Goal: Use online tool/utility: Utilize a website feature to perform a specific function

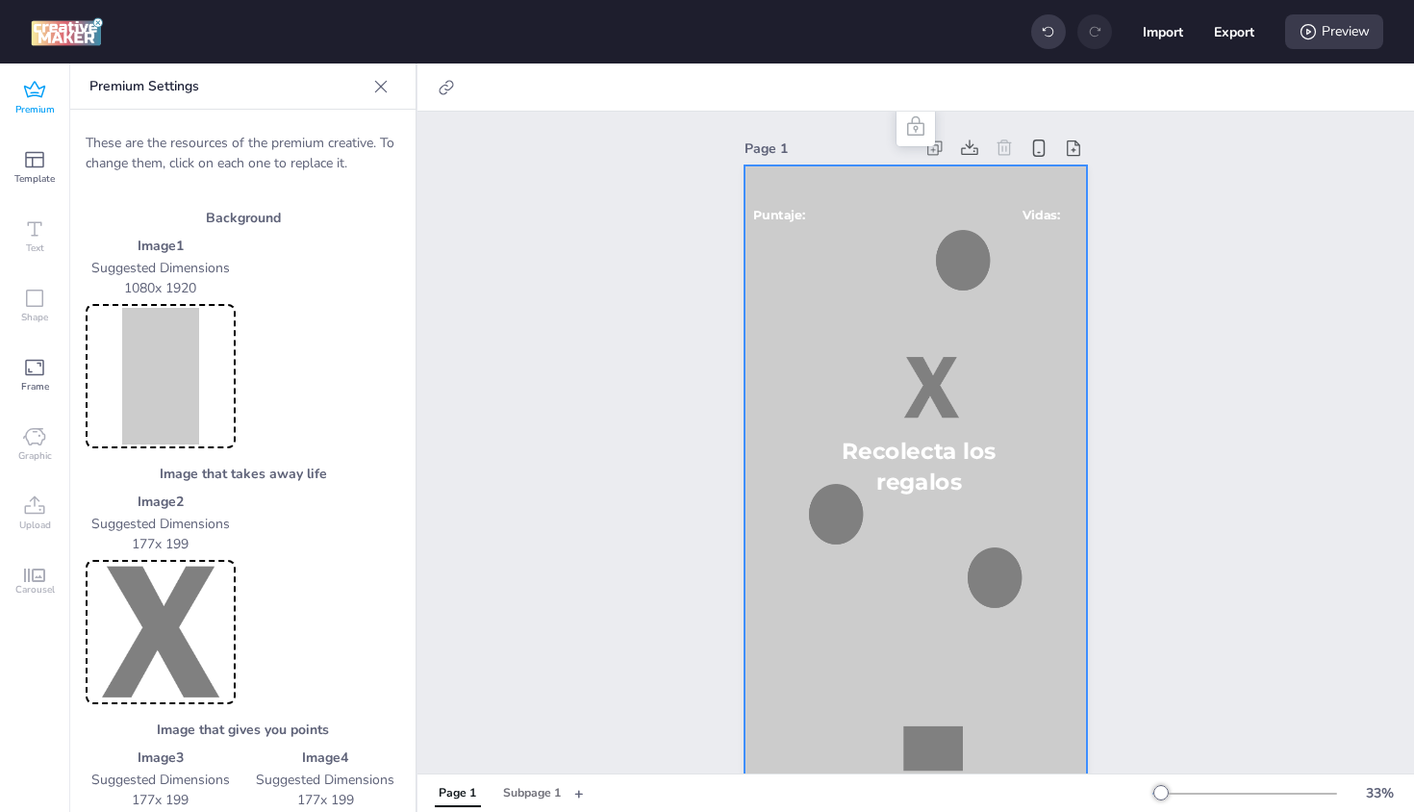
click at [371, 91] on icon at bounding box center [380, 86] width 19 height 19
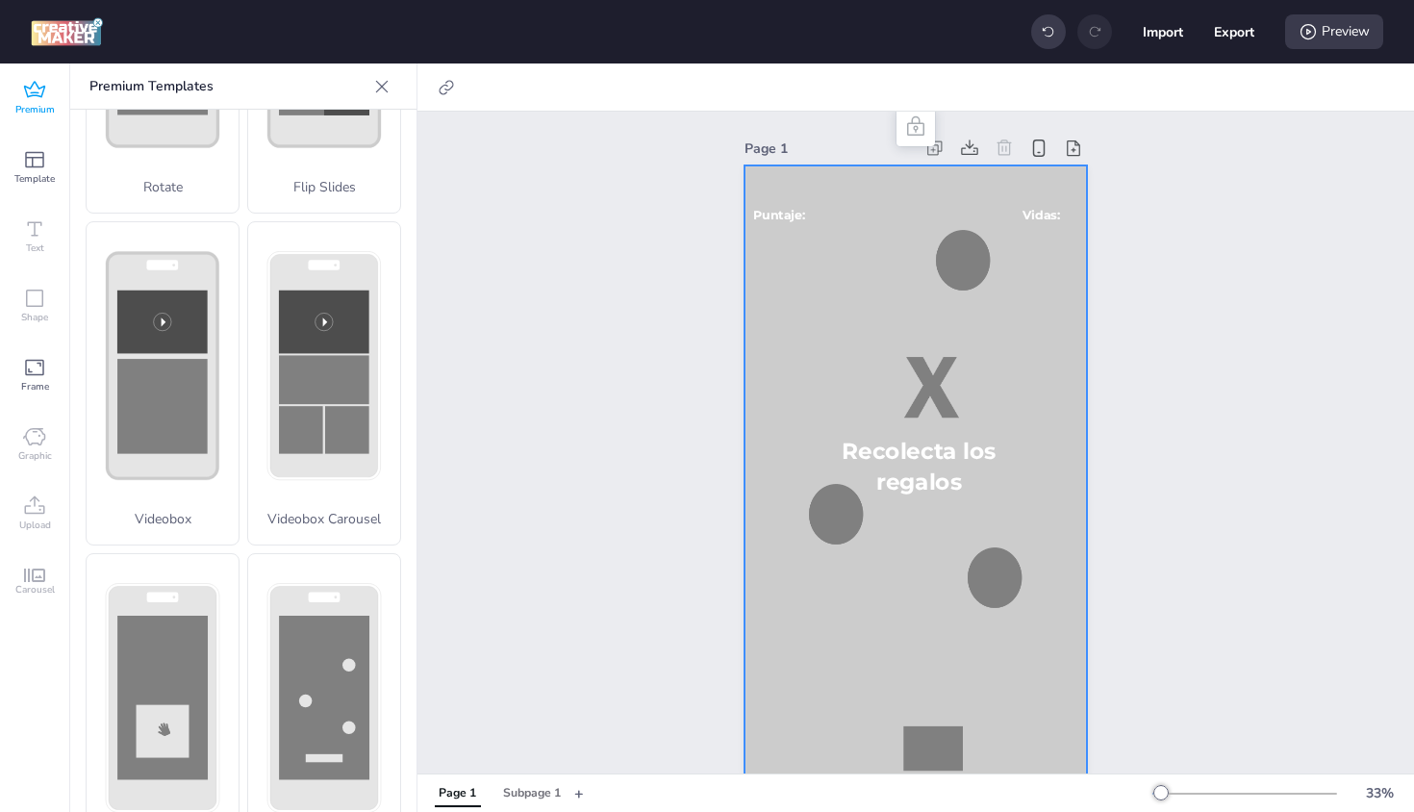
click at [23, 95] on icon at bounding box center [34, 90] width 23 height 23
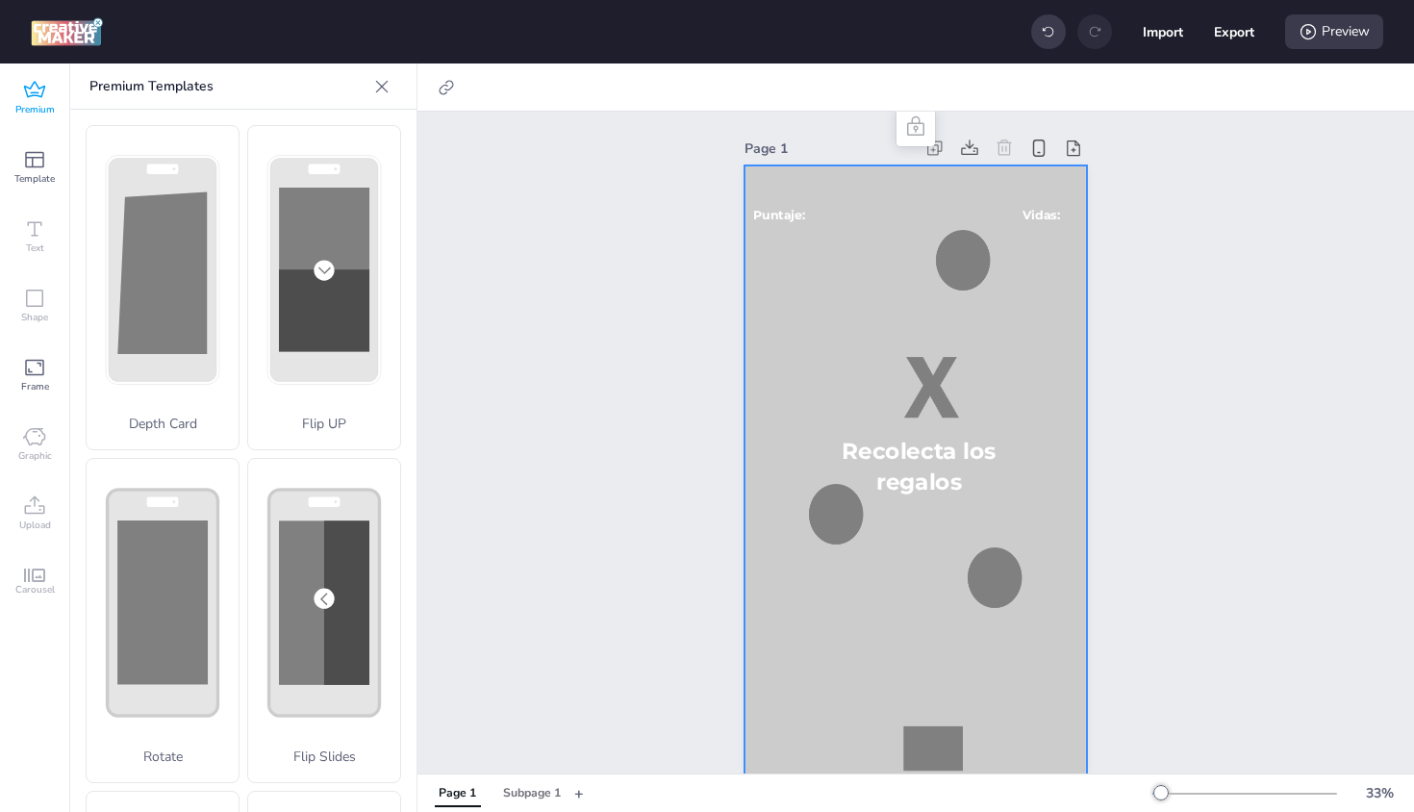
click at [47, 45] on img at bounding box center [67, 31] width 72 height 29
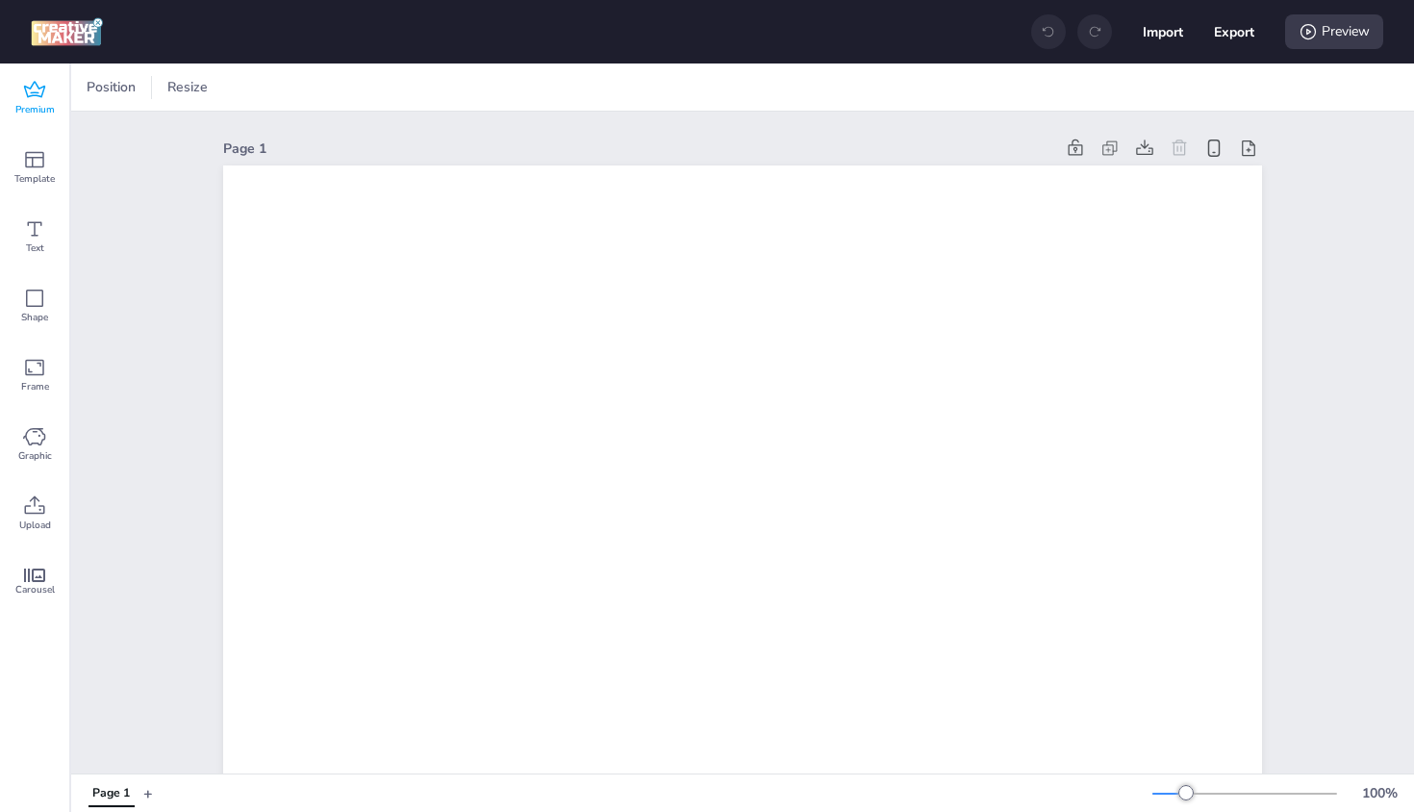
click at [50, 104] on span "Premium" at bounding box center [34, 109] width 39 height 15
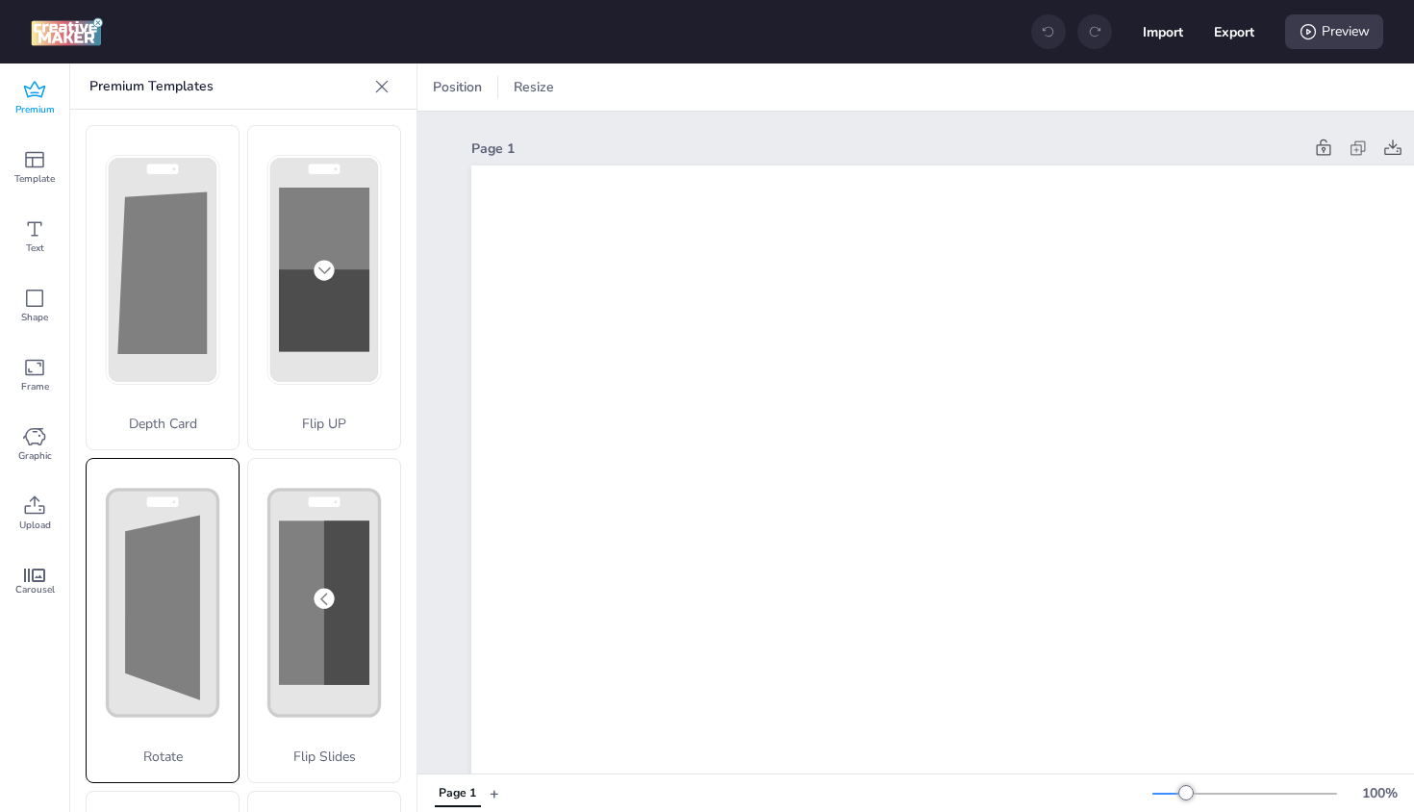
click at [167, 591] on div "Rotate" at bounding box center [163, 620] width 154 height 325
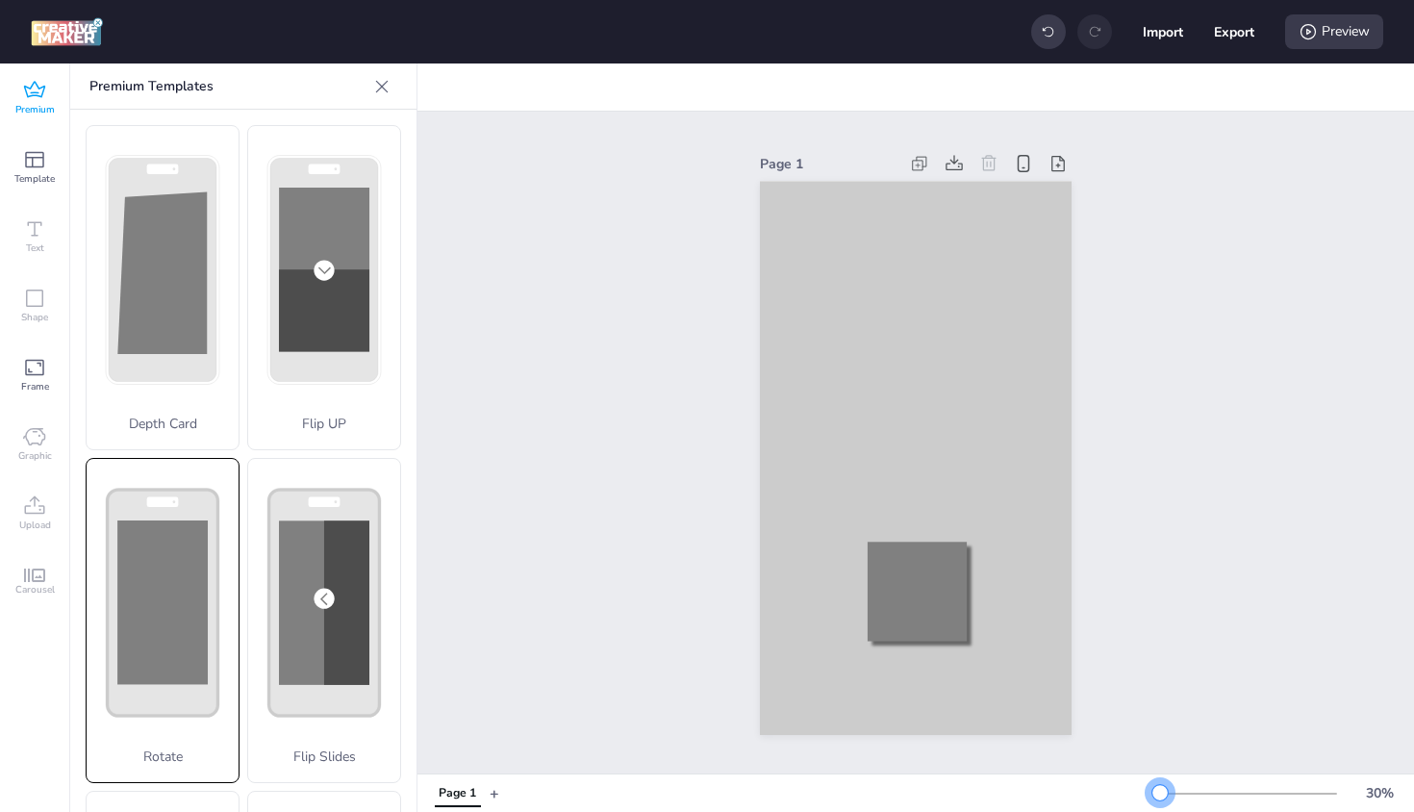
drag, startPoint x: 1186, startPoint y: 794, endPoint x: 1160, endPoint y: 799, distance: 26.4
click at [1160, 799] on div at bounding box center [1159, 792] width 15 height 15
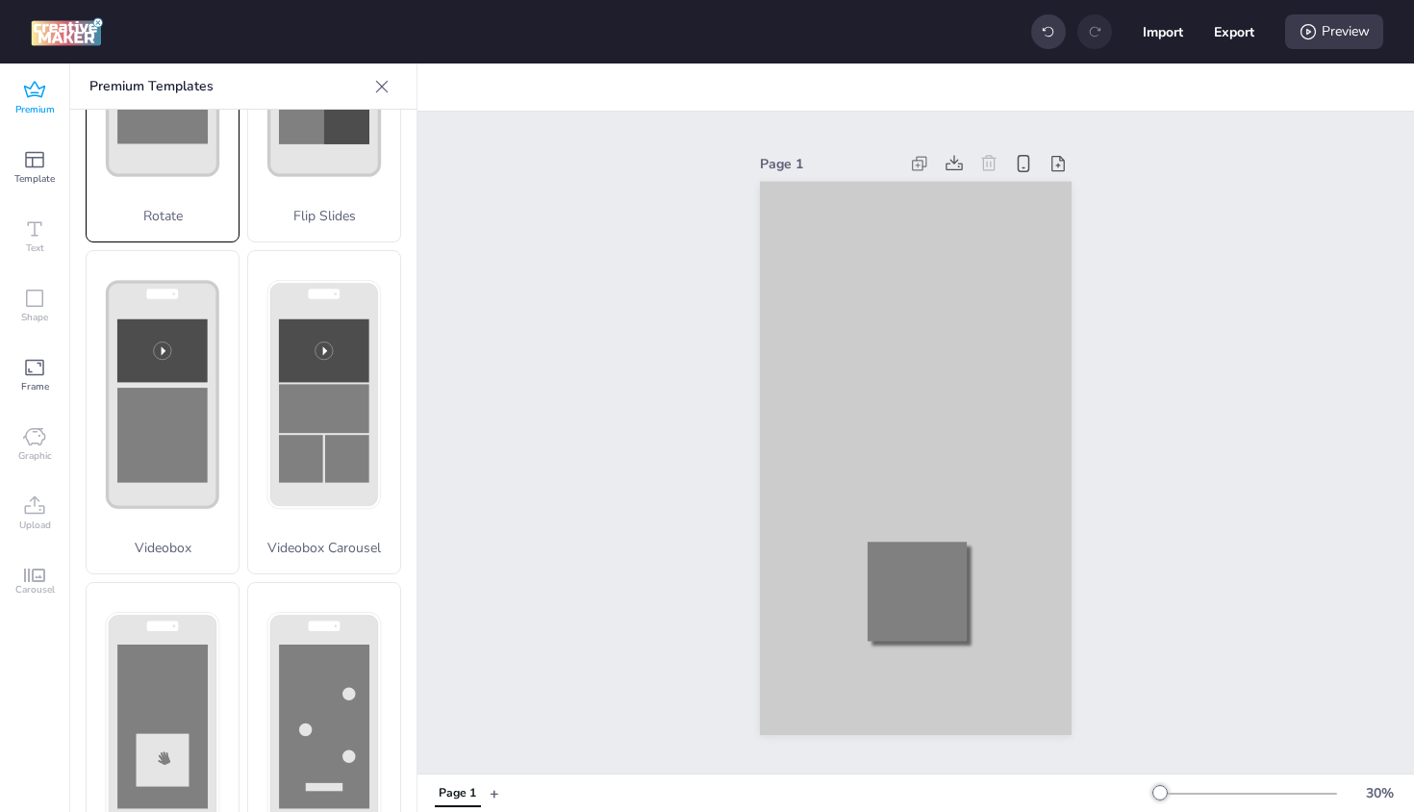
scroll to position [596, 0]
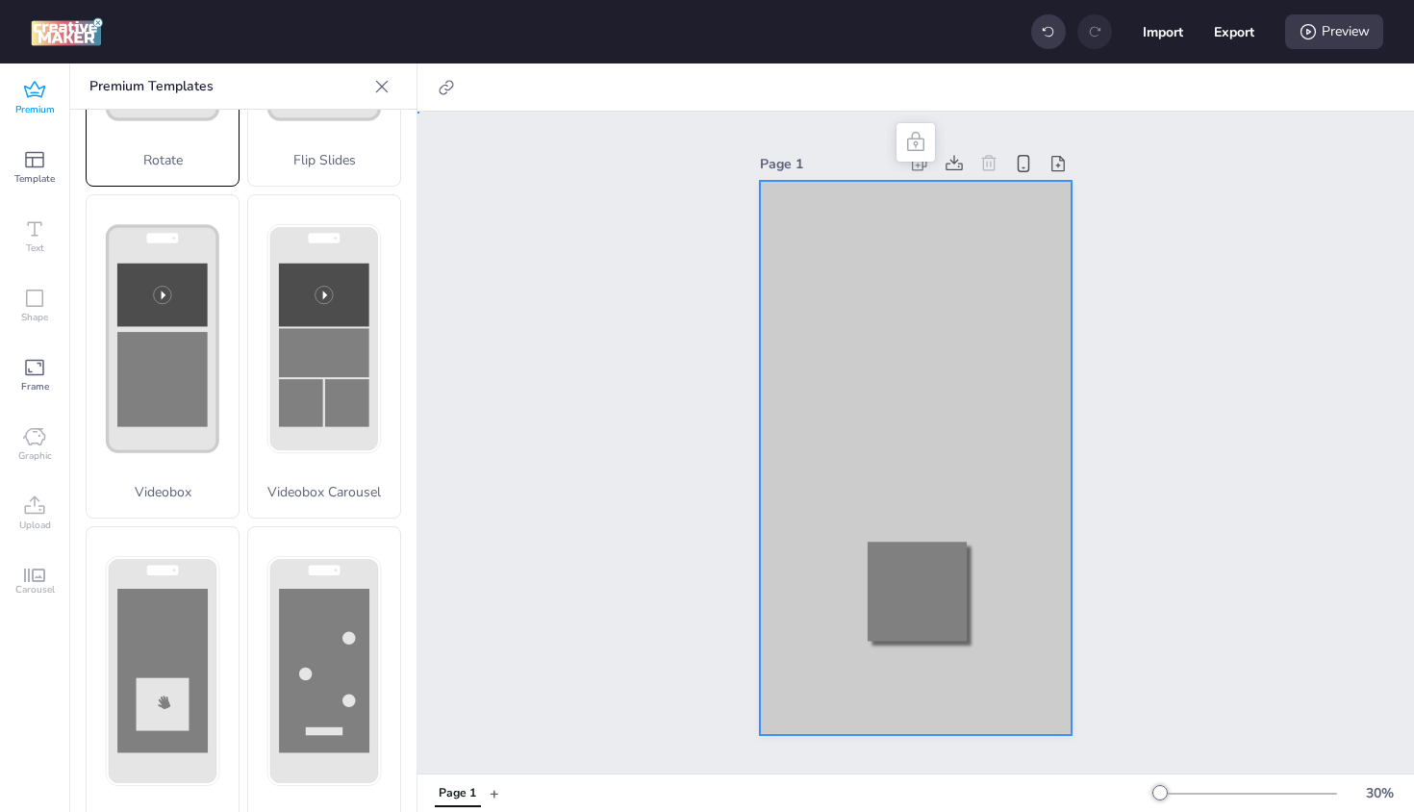
click at [850, 248] on div at bounding box center [916, 458] width 312 height 554
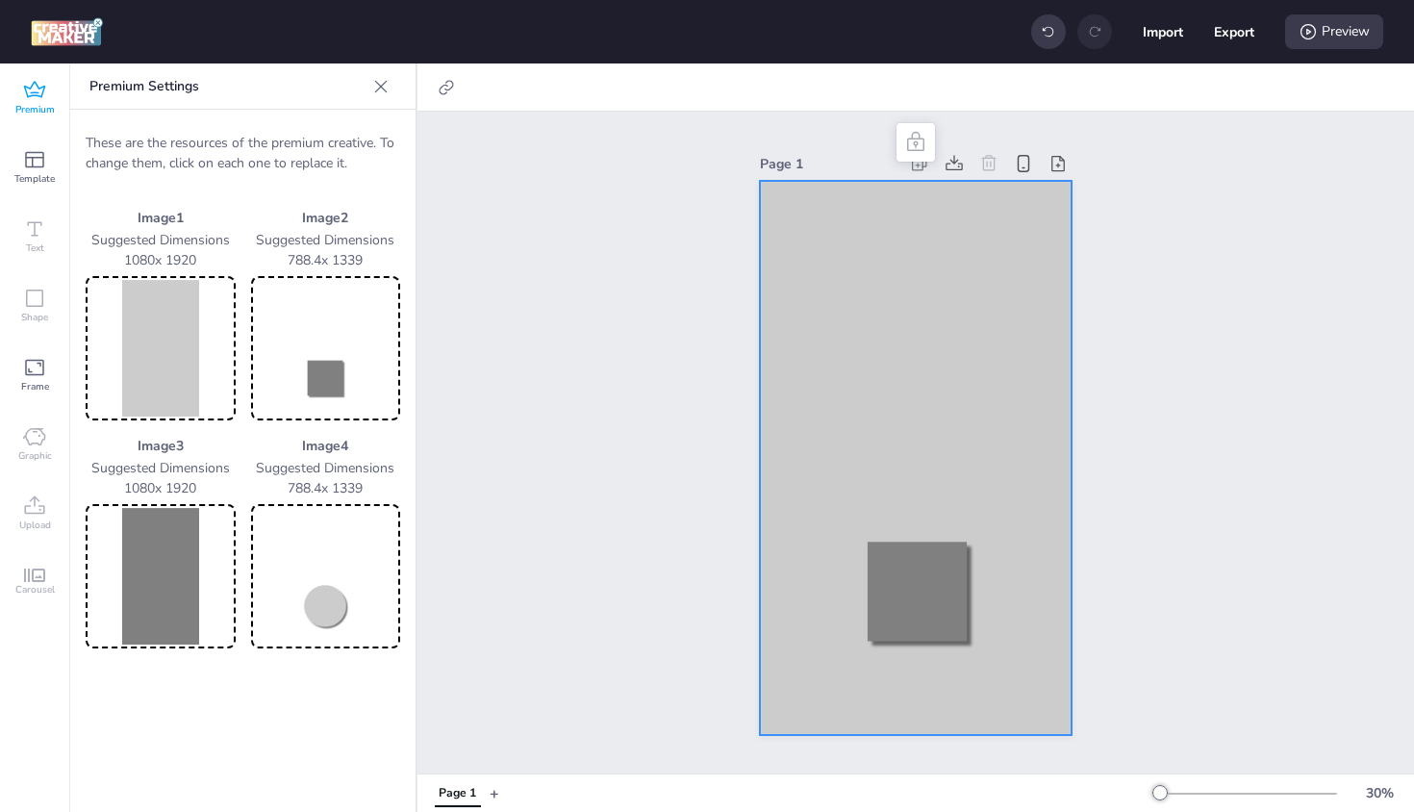
click at [155, 357] on img at bounding box center [160, 348] width 142 height 137
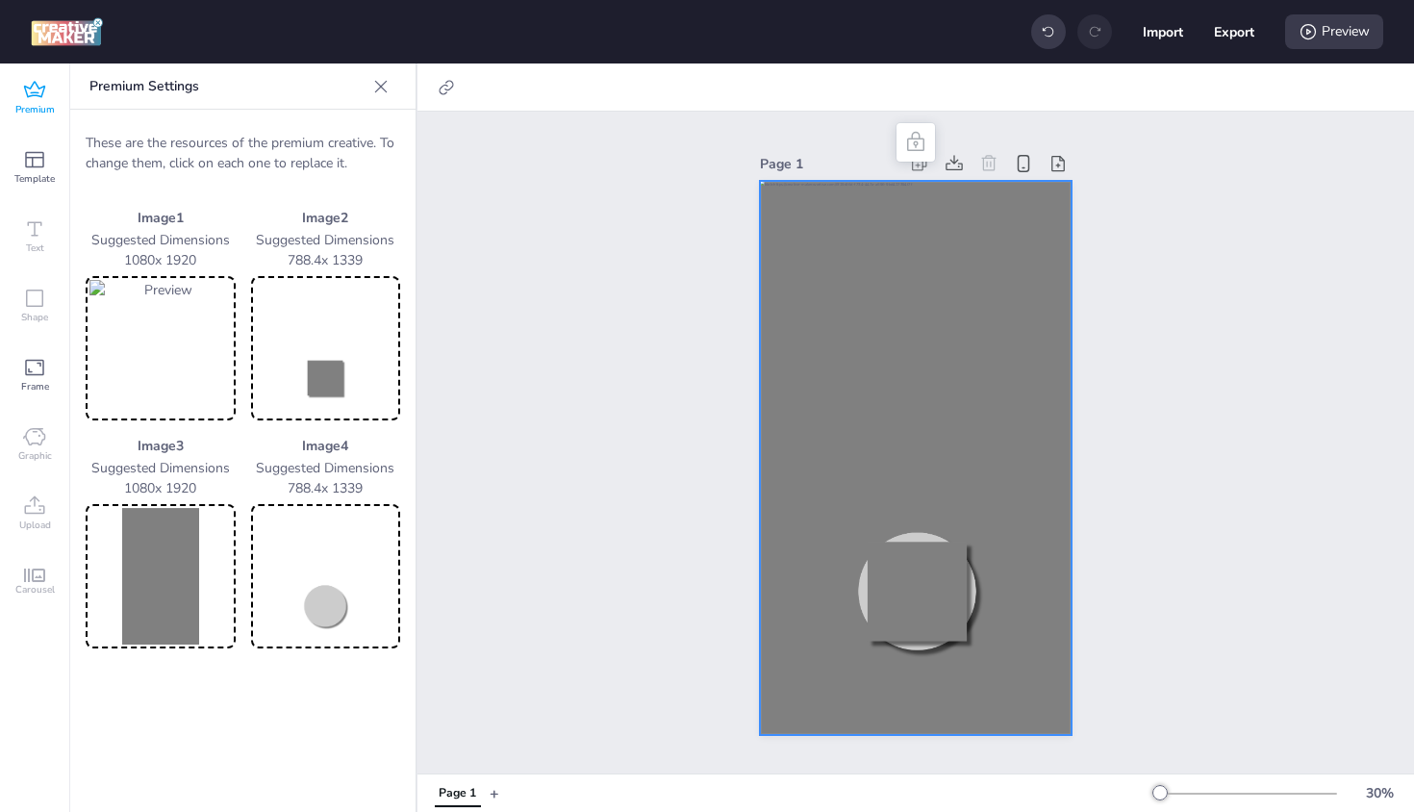
click at [325, 372] on img at bounding box center [326, 348] width 142 height 137
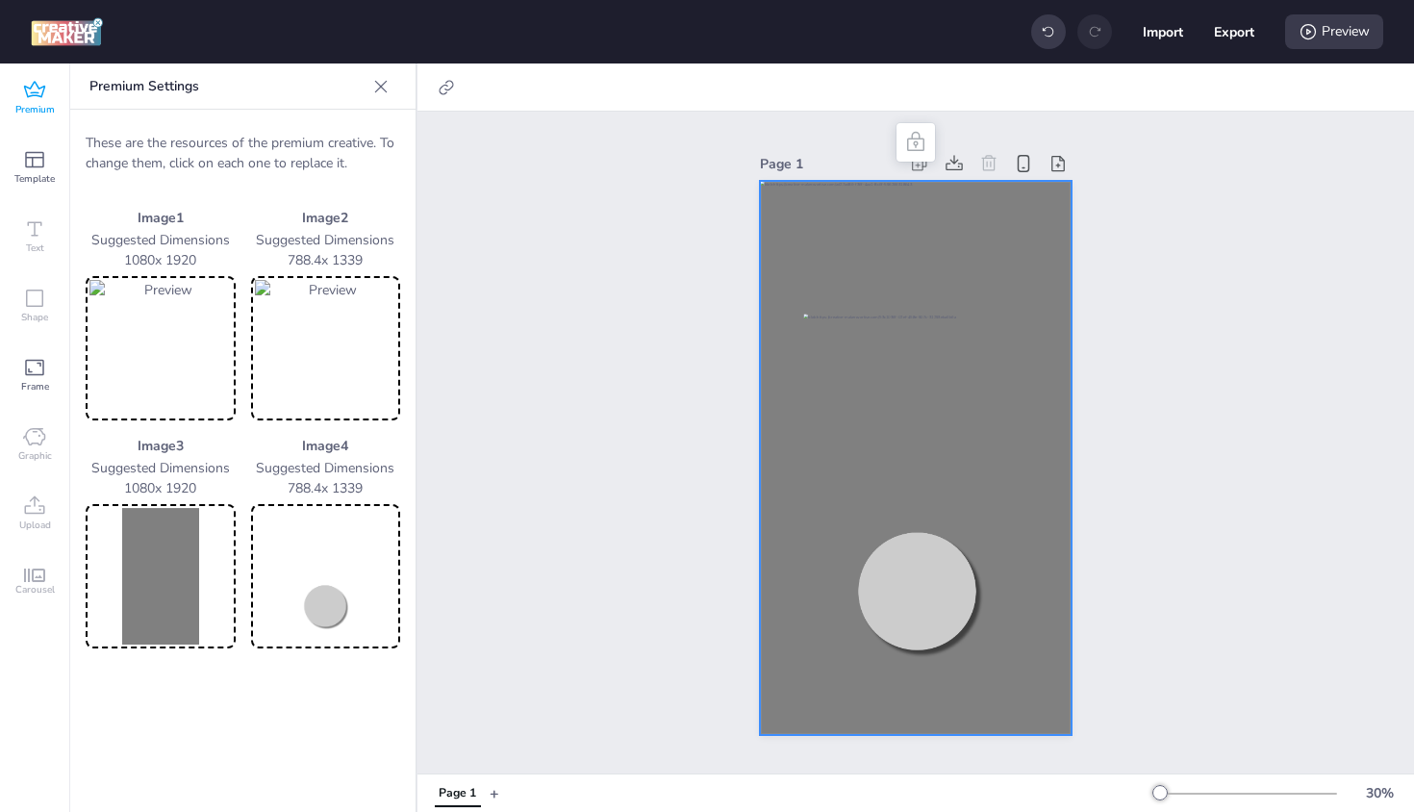
click at [341, 581] on img at bounding box center [326, 576] width 142 height 137
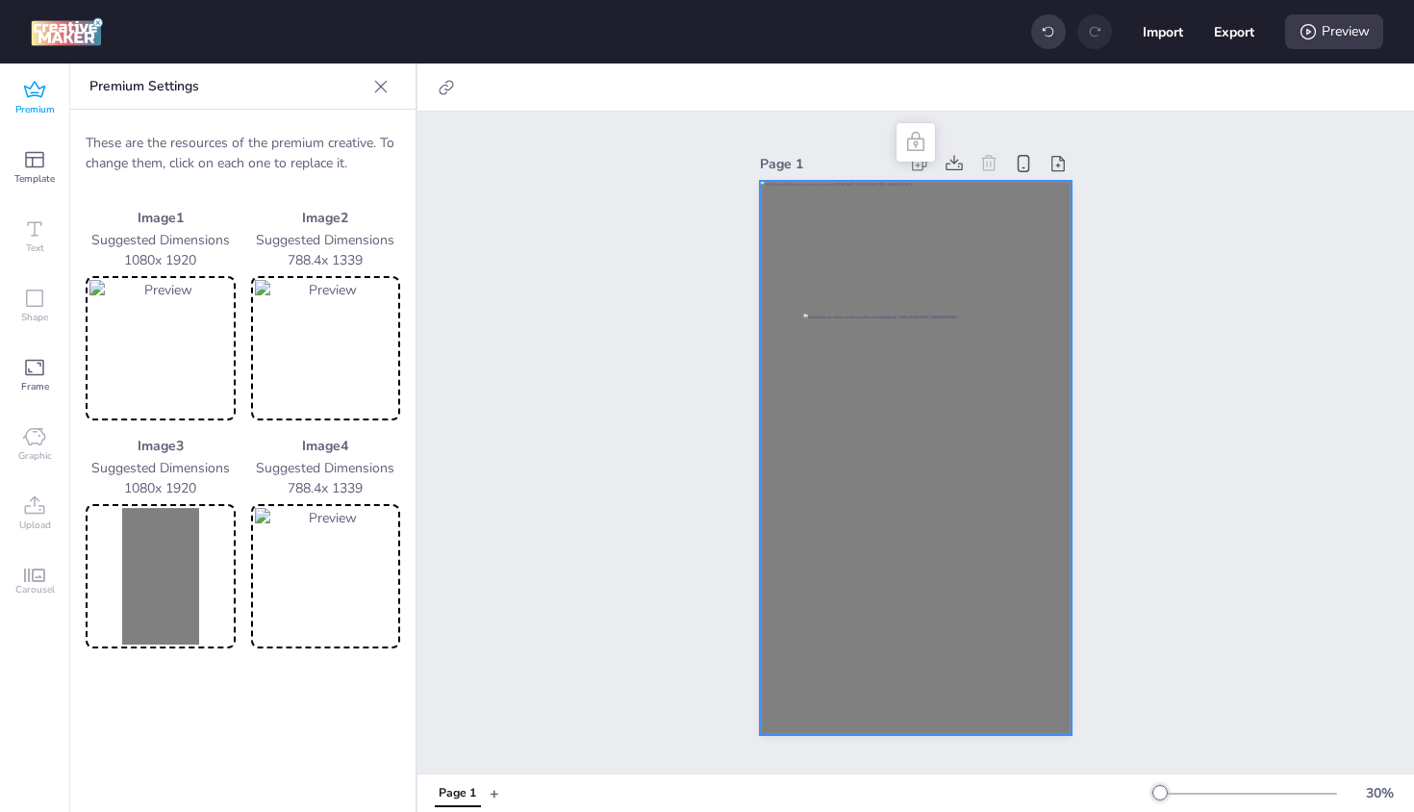
click at [182, 566] on img at bounding box center [160, 576] width 142 height 137
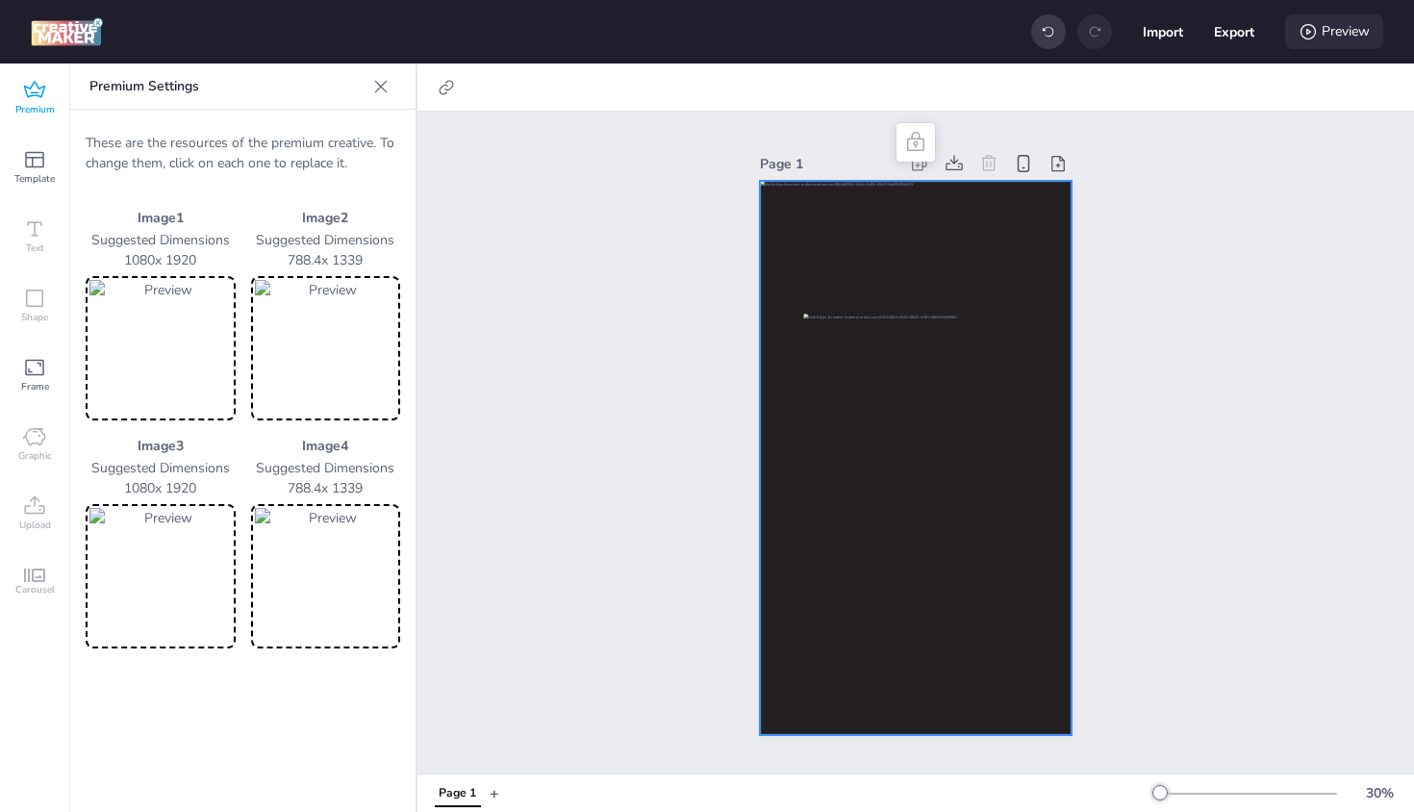
click at [1345, 38] on div "Preview" at bounding box center [1334, 31] width 98 height 35
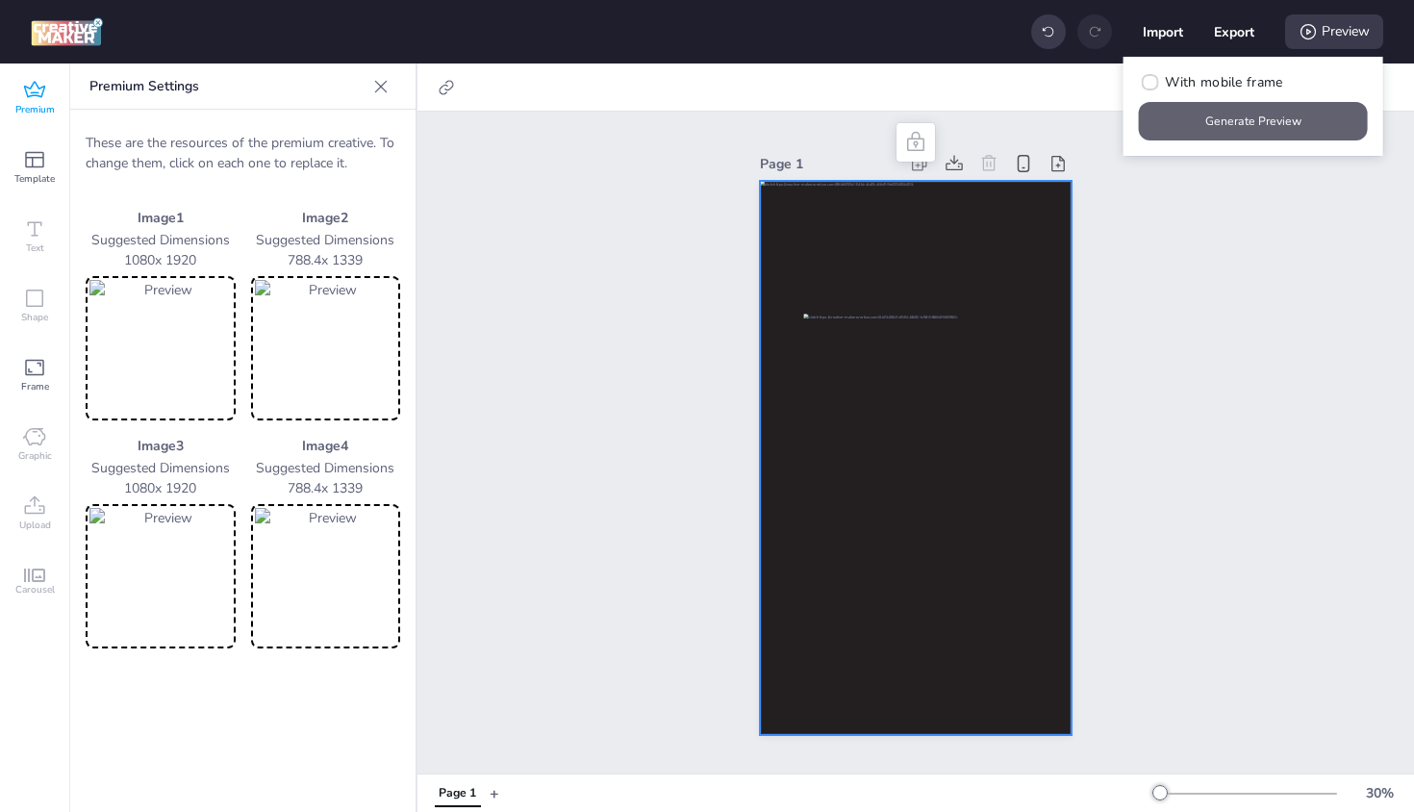
click at [1278, 121] on button "Generate Preview" at bounding box center [1253, 121] width 229 height 38
